Goal: Register for event/course

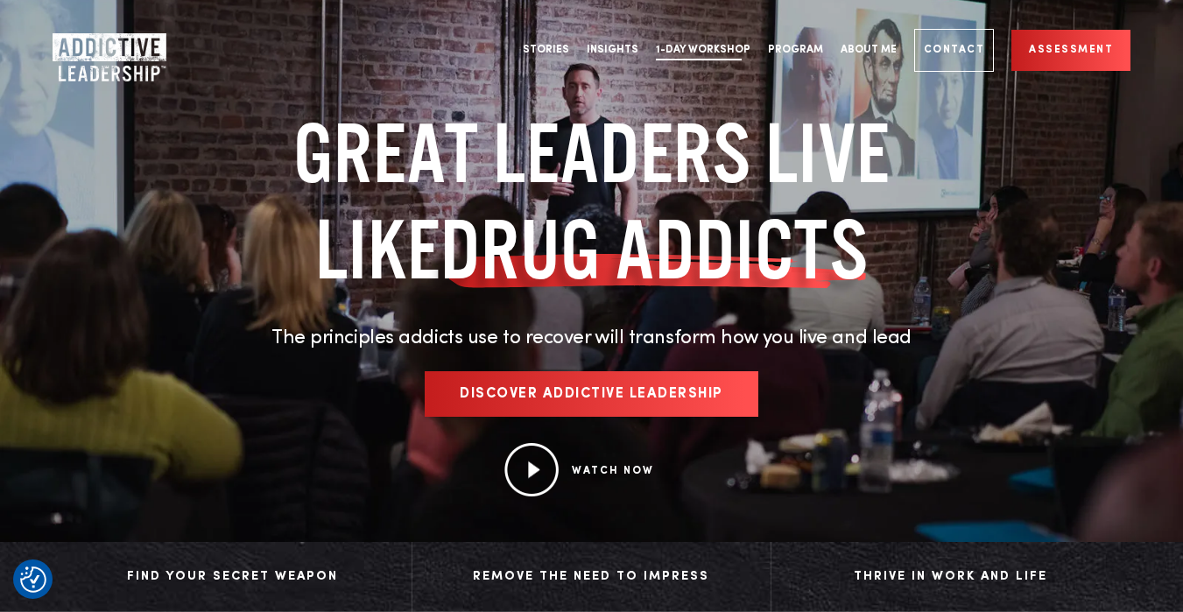
click at [702, 55] on link "1-Day Workshop" at bounding box center [703, 51] width 112 height 66
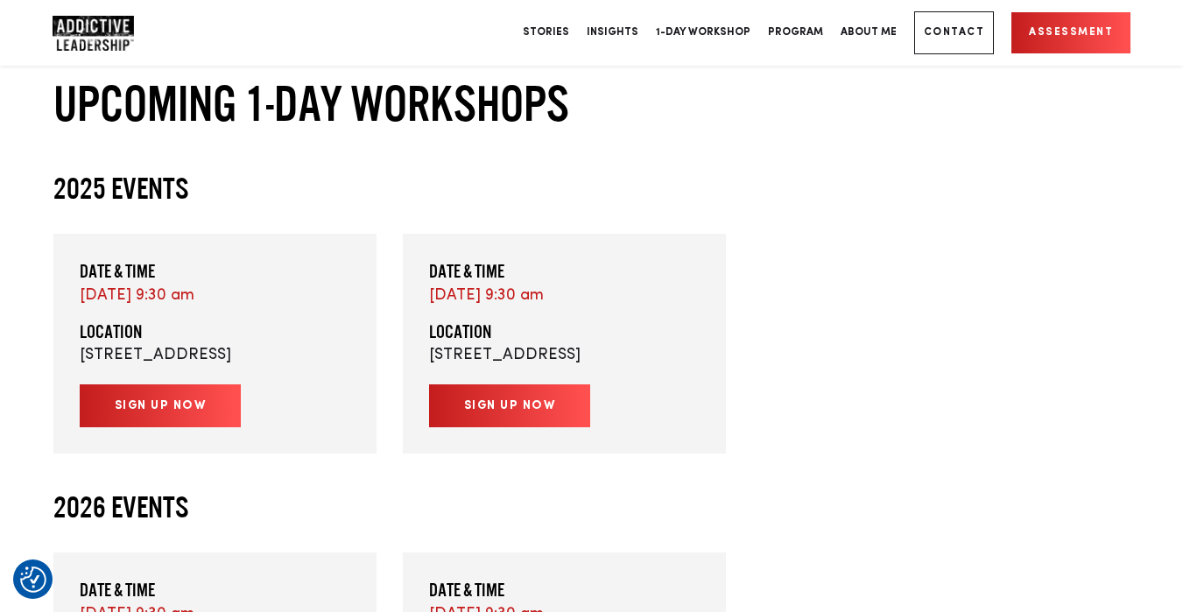
scroll to position [3946, 0]
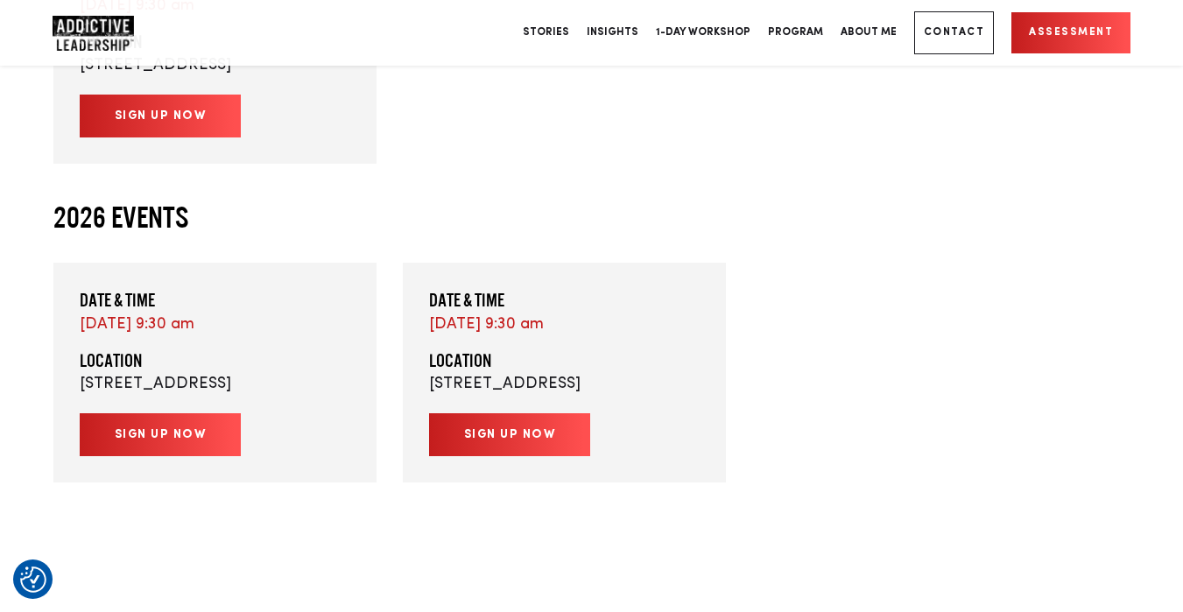
scroll to position [4235, 0]
